Goal: Transaction & Acquisition: Purchase product/service

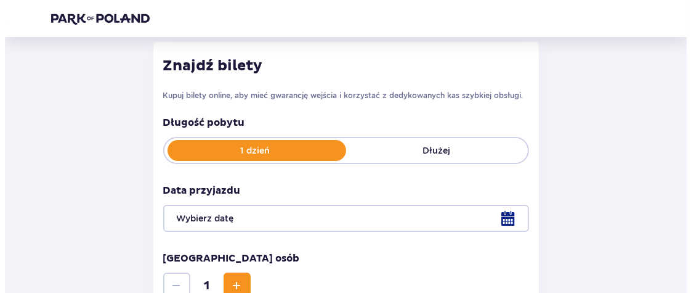
scroll to position [185, 0]
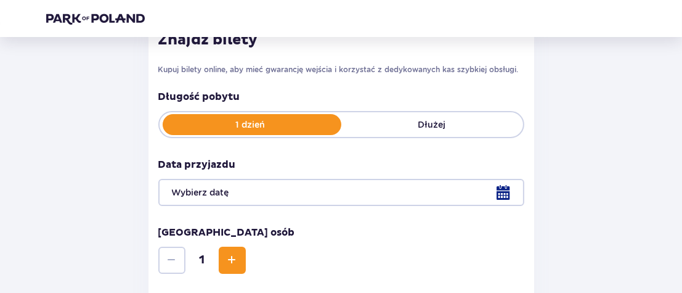
click at [501, 193] on div at bounding box center [341, 192] width 366 height 27
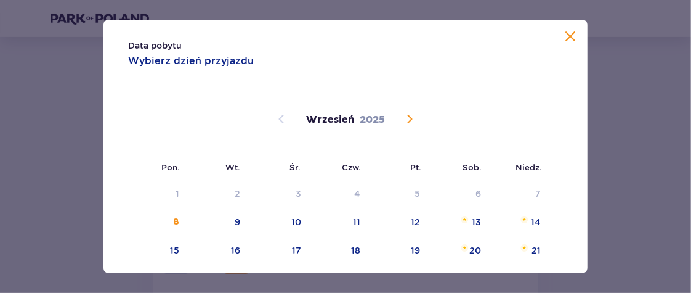
click at [404, 112] on span "Calendar" at bounding box center [409, 119] width 15 height 15
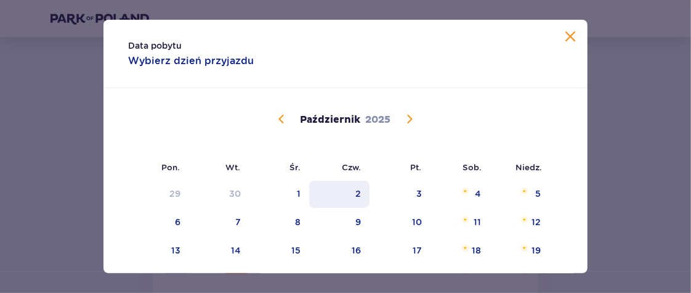
drag, startPoint x: 427, startPoint y: 193, endPoint x: 362, endPoint y: 195, distance: 65.3
click at [426, 193] on div "3" at bounding box center [400, 194] width 61 height 27
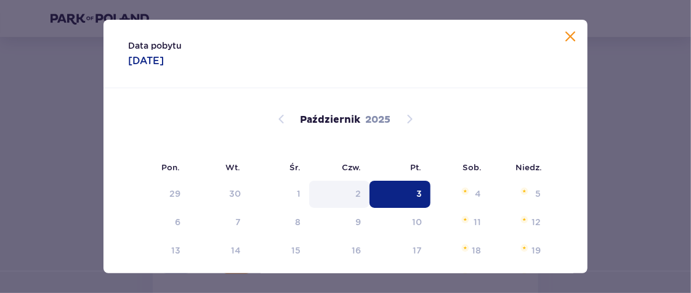
type input "03.10.25"
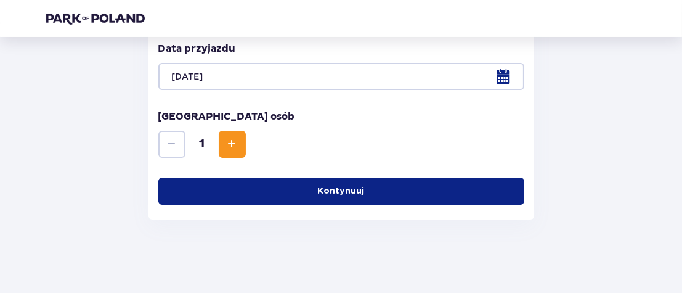
scroll to position [301, 0]
click at [225, 131] on button "Increase" at bounding box center [232, 144] width 27 height 27
click at [236, 195] on button "Kontynuuj" at bounding box center [341, 190] width 366 height 27
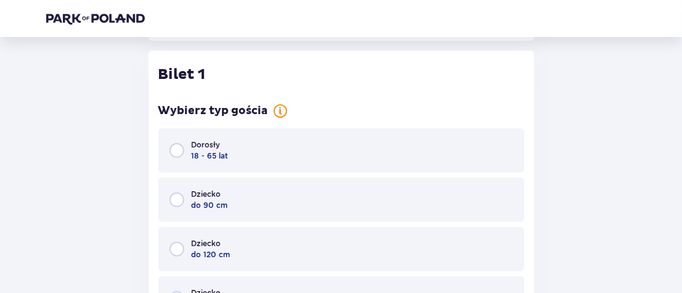
scroll to position [482, 0]
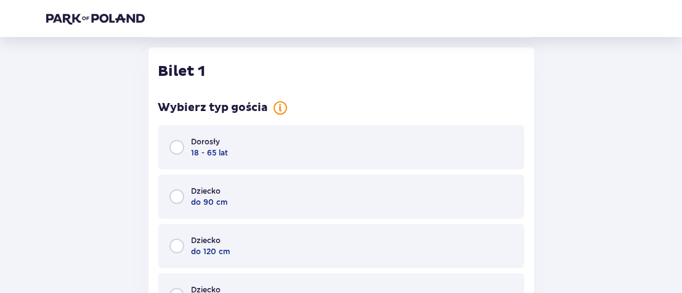
click at [166, 146] on div "Dorosły 18 - 65 lat" at bounding box center [341, 147] width 366 height 44
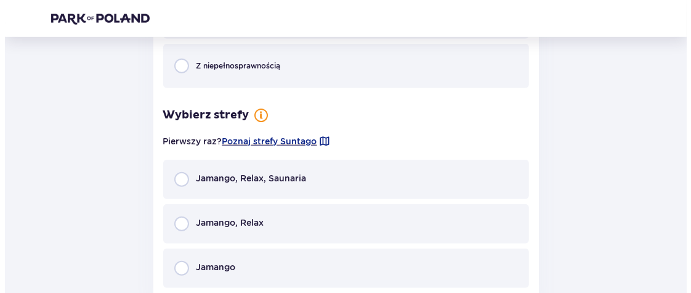
scroll to position [969, 0]
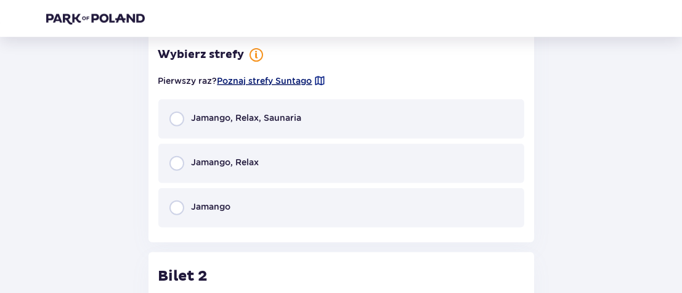
click at [305, 80] on span "Poznaj strefy Suntago" at bounding box center [264, 81] width 95 height 12
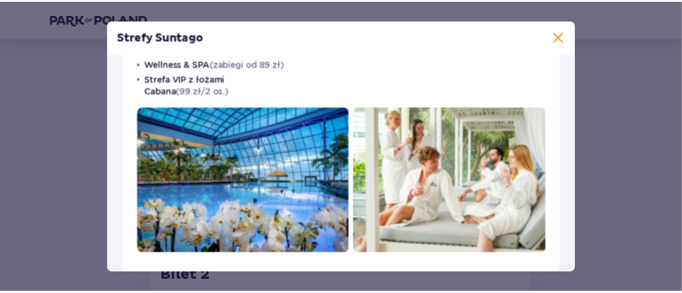
scroll to position [307, 0]
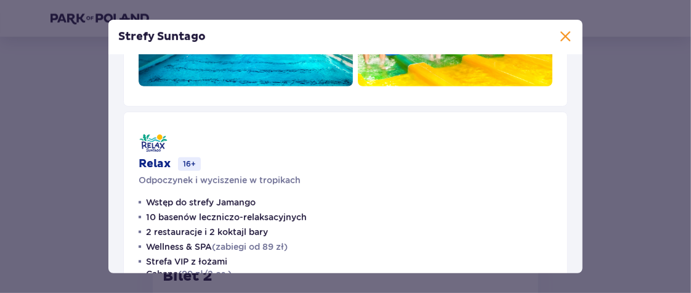
click at [566, 39] on span at bounding box center [565, 37] width 15 height 15
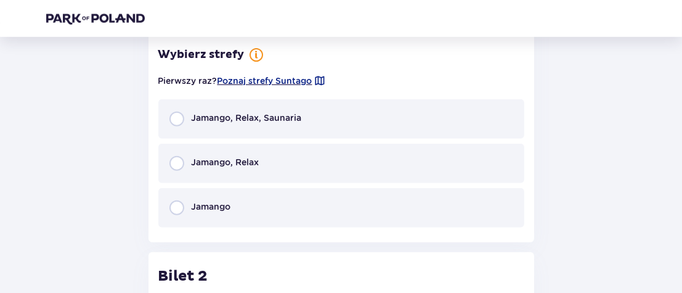
click at [242, 159] on p "Jamango, Relax" at bounding box center [226, 162] width 68 height 12
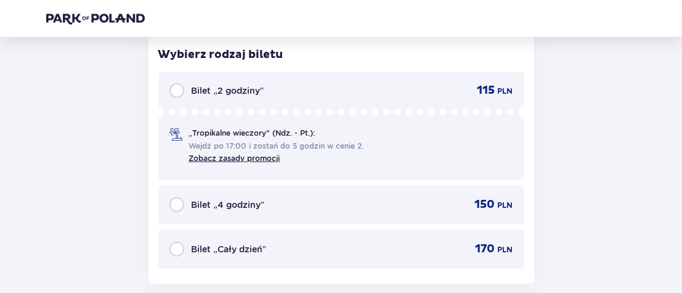
scroll to position [1169, 0]
click at [208, 250] on p "Bilet „Cały dzień”" at bounding box center [229, 249] width 75 height 12
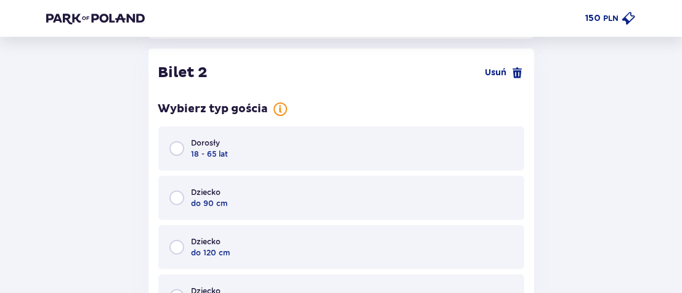
scroll to position [1415, 0]
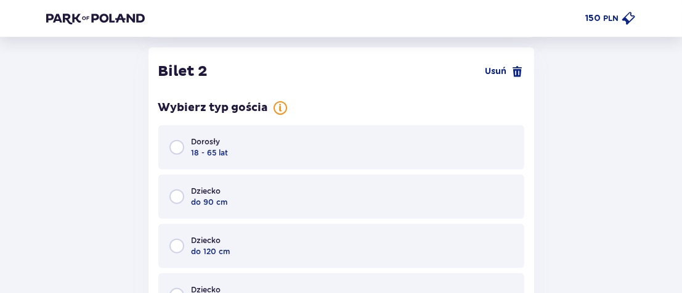
click at [203, 141] on p "Dorosły" at bounding box center [206, 141] width 29 height 11
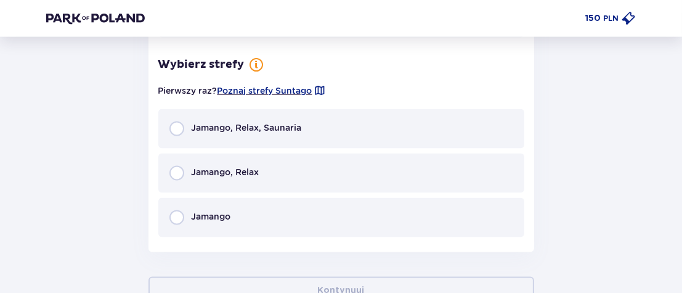
scroll to position [1901, 0]
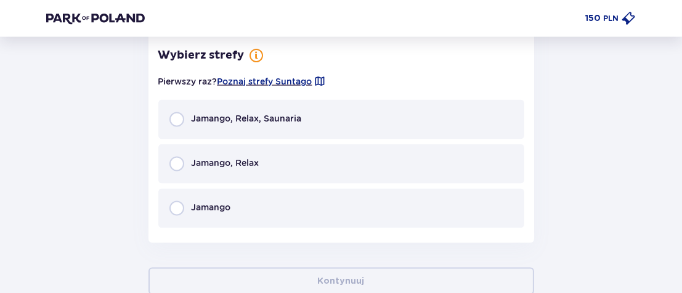
click at [200, 161] on p "Jamango, Relax" at bounding box center [226, 162] width 68 height 12
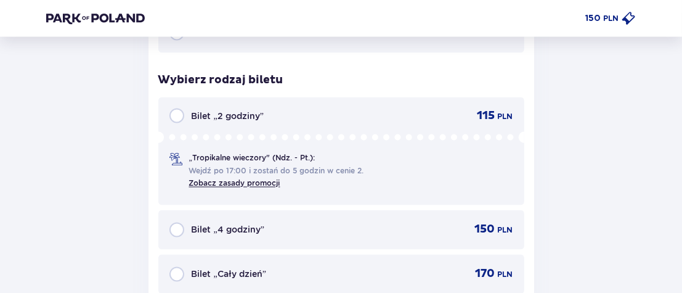
scroll to position [2100, 0]
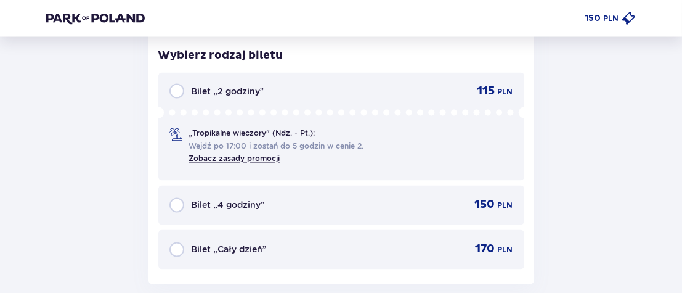
click at [224, 248] on p "Bilet „Cały dzień”" at bounding box center [229, 249] width 75 height 12
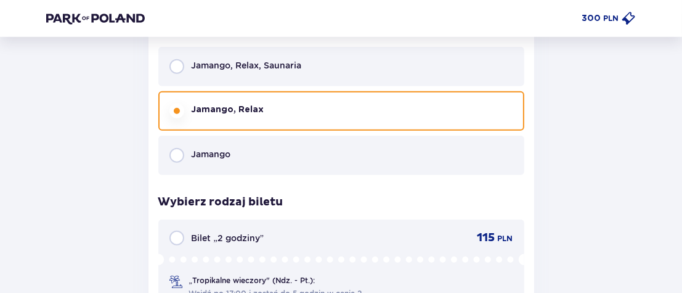
scroll to position [901, 0]
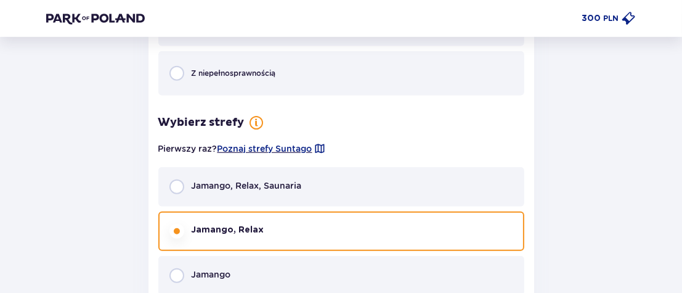
click at [223, 182] on p "Jamango, Relax, Saunaria" at bounding box center [247, 185] width 110 height 12
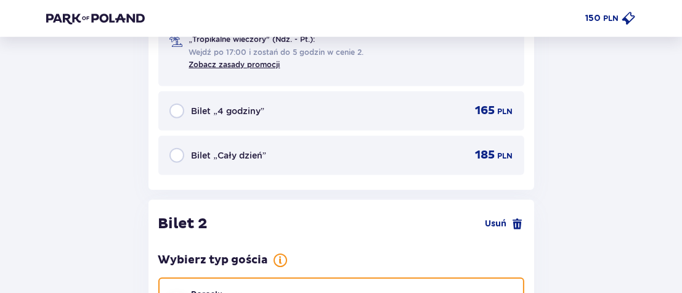
scroll to position [1292, 0]
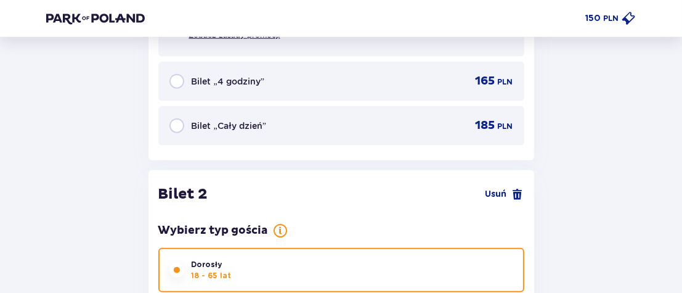
click at [202, 120] on p "Bilet „Cały dzień”" at bounding box center [229, 126] width 75 height 12
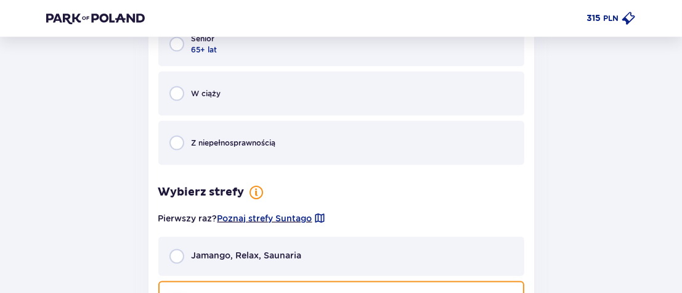
scroll to position [1887, 0]
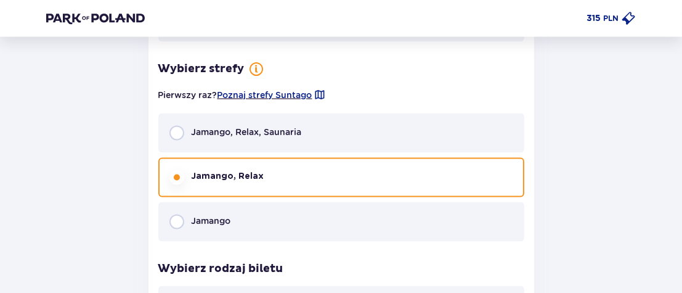
click at [218, 129] on p "Jamango, Relax, Saunaria" at bounding box center [247, 132] width 110 height 12
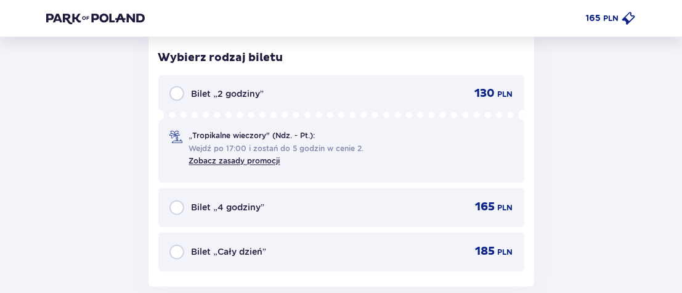
scroll to position [2134, 0]
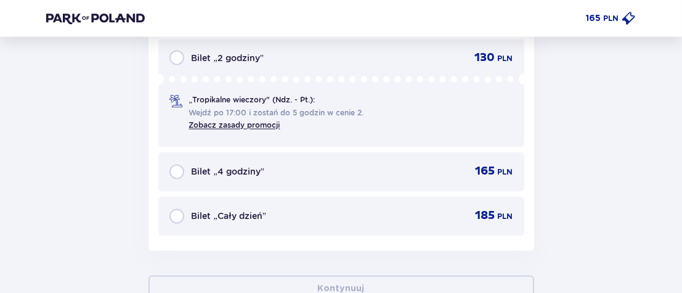
click at [186, 226] on div "Bilet „Cały dzień” 185 PLN" at bounding box center [341, 216] width 366 height 39
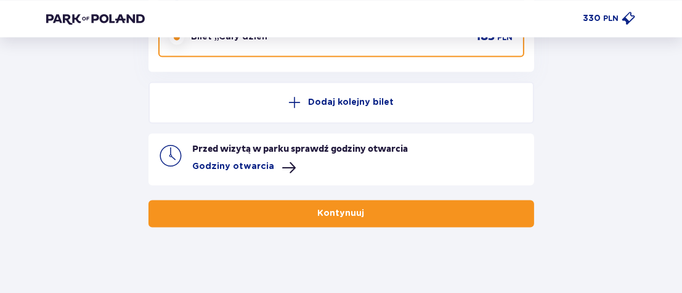
scroll to position [2319, 0]
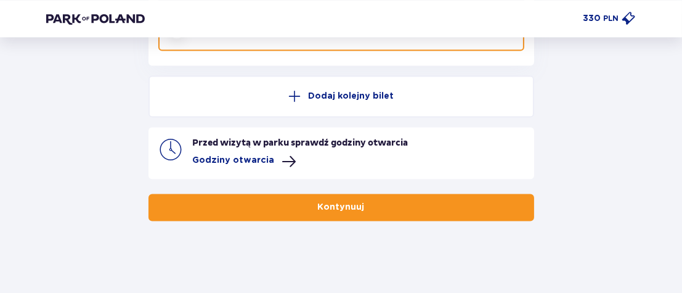
click at [264, 217] on button "Kontynuuj" at bounding box center [341, 206] width 386 height 27
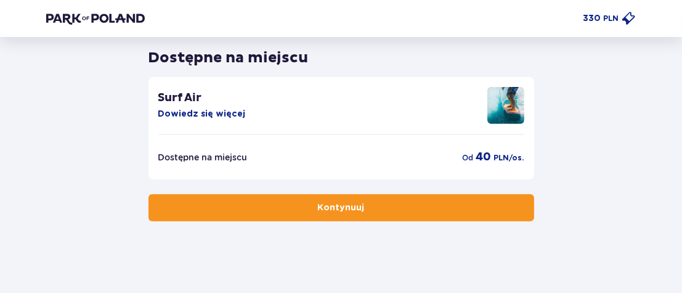
scroll to position [449, 0]
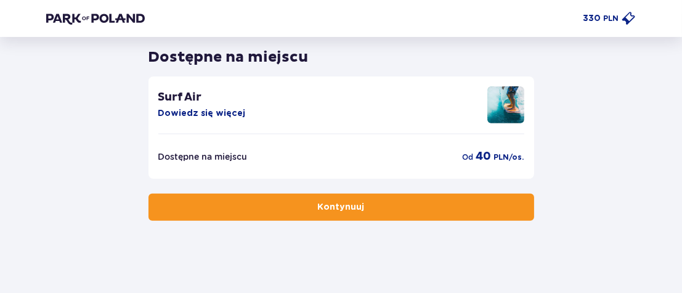
click at [295, 217] on button "Kontynuuj" at bounding box center [341, 206] width 386 height 27
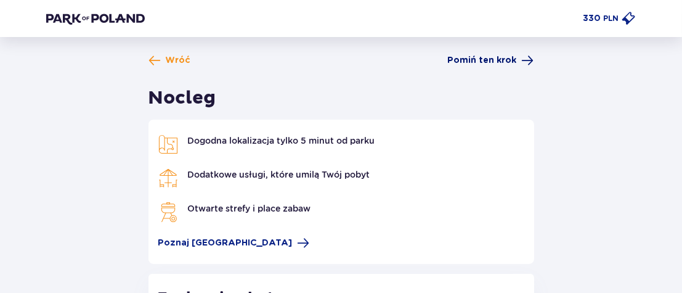
click at [508, 60] on span "Pomiń ten krok" at bounding box center [482, 60] width 69 height 12
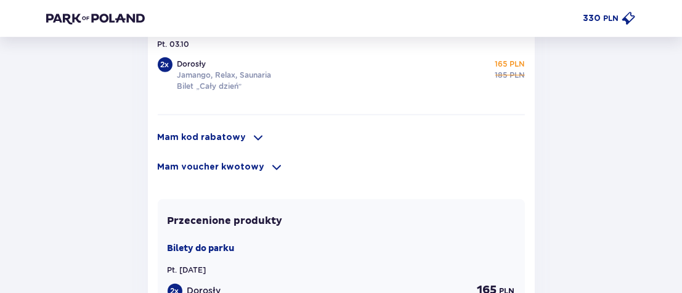
scroll to position [863, 0]
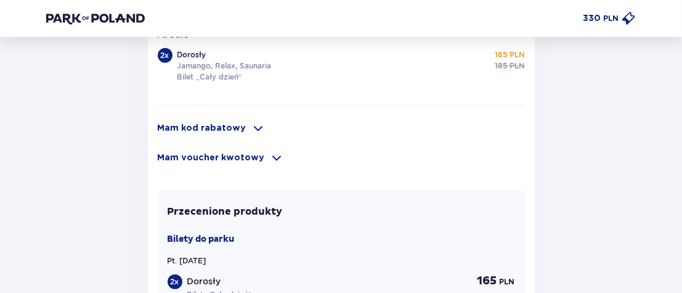
click at [224, 123] on p "Mam kod rabatowy" at bounding box center [202, 128] width 89 height 12
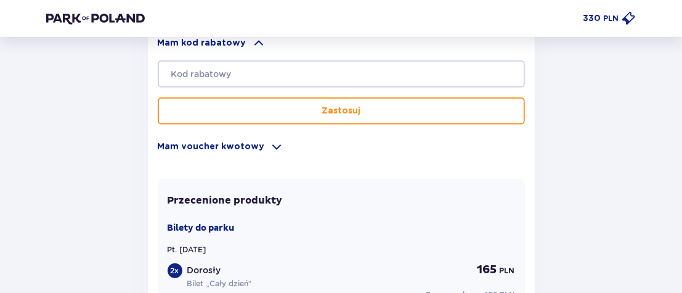
scroll to position [924, 0]
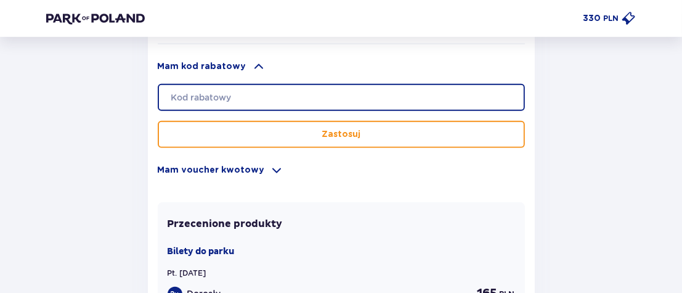
paste input "student30"
type input "student30"
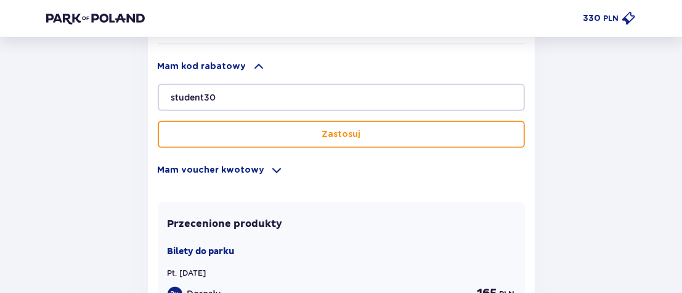
click at [221, 130] on button "Zastosuj" at bounding box center [341, 134] width 367 height 27
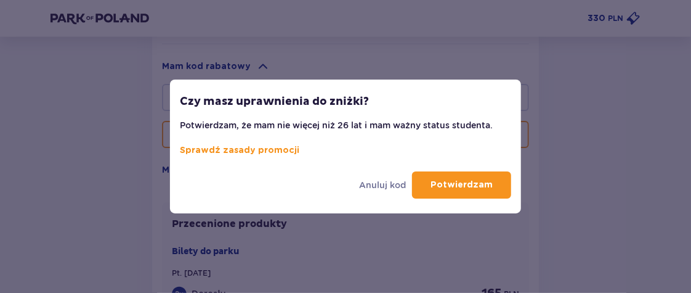
click at [448, 173] on button "Potwierdzam" at bounding box center [461, 184] width 99 height 27
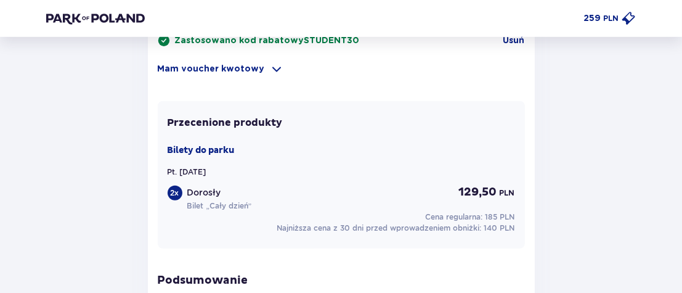
scroll to position [888, 0]
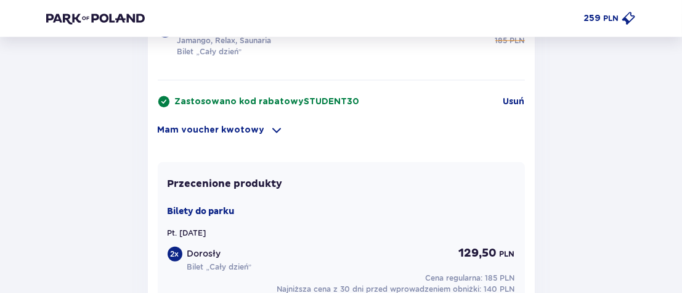
click at [270, 129] on span at bounding box center [277, 130] width 15 height 15
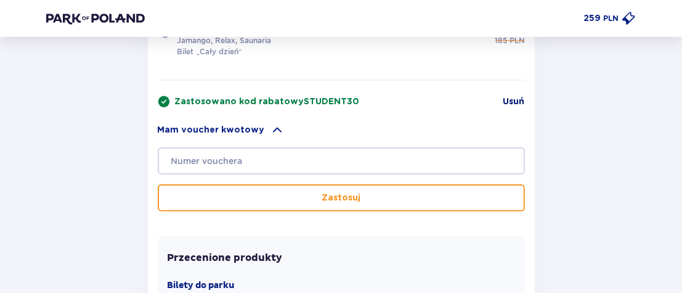
click at [523, 95] on span "Usuń" at bounding box center [514, 101] width 22 height 12
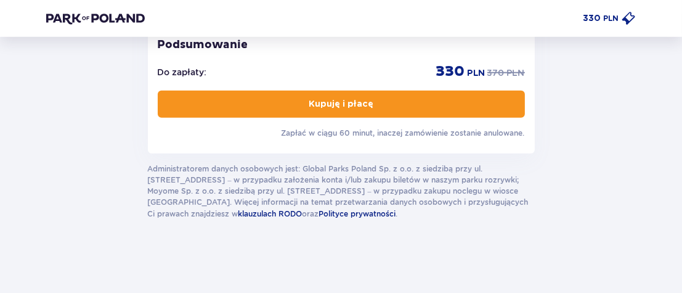
scroll to position [1014, 0]
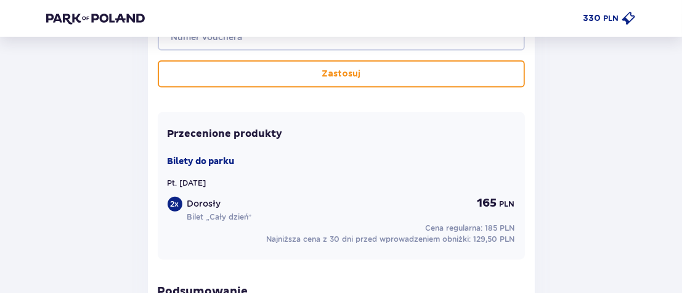
click at [71, 12] on img at bounding box center [95, 18] width 99 height 12
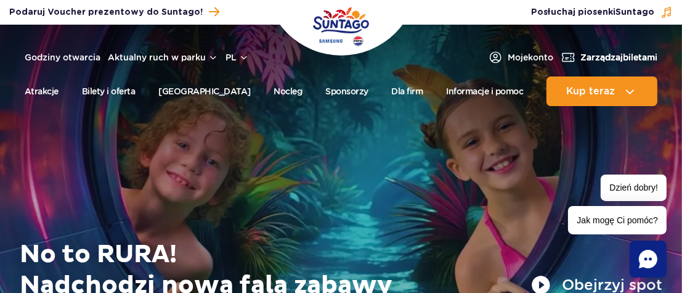
click at [618, 53] on span "Zarządzaj biletami" at bounding box center [618, 57] width 77 height 12
